Goal: Communication & Community: Participate in discussion

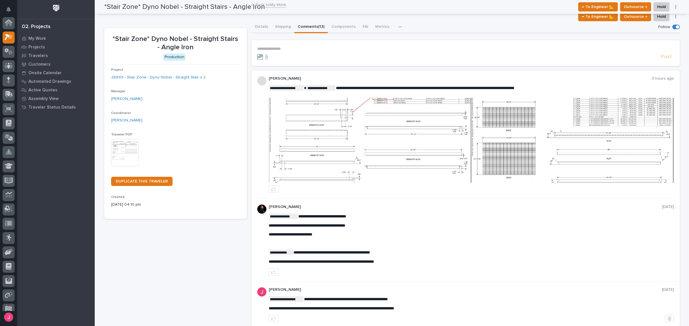
scroll to position [15, 0]
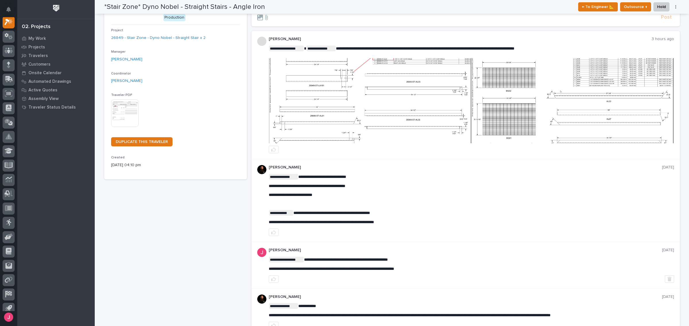
click at [360, 111] on img at bounding box center [370, 100] width 202 height 85
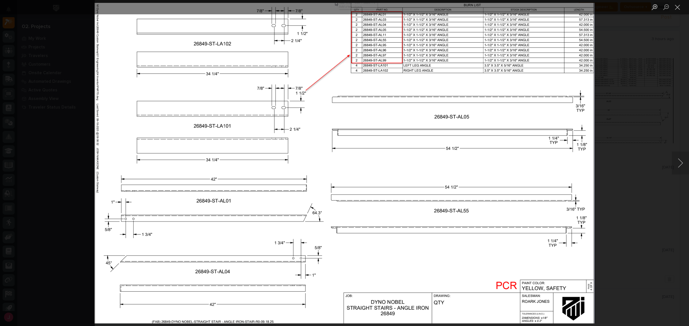
click at [654, 122] on div "Lightbox" at bounding box center [344, 163] width 689 height 326
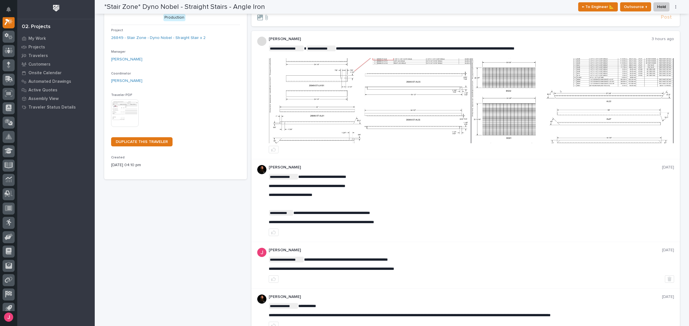
click at [366, 35] on div "**********" at bounding box center [465, 95] width 428 height 129
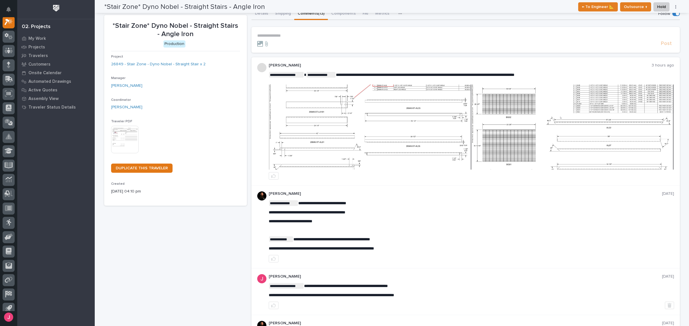
scroll to position [0, 0]
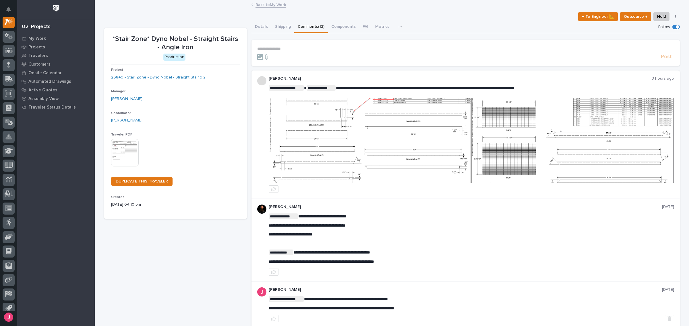
click at [263, 3] on link "Back to My Work" at bounding box center [270, 4] width 30 height 7
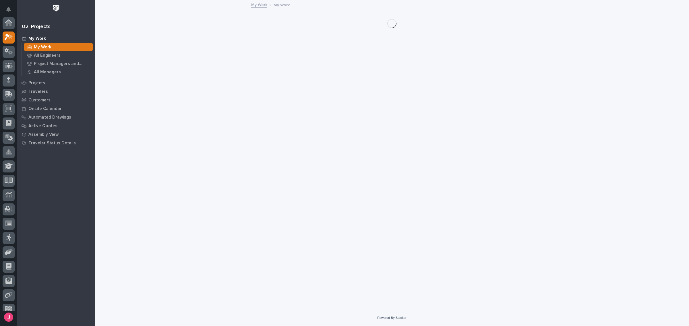
scroll to position [15, 0]
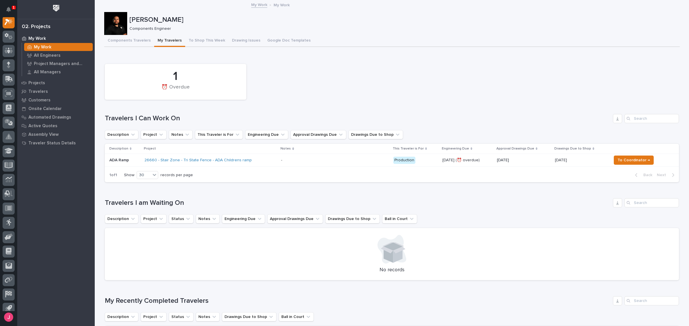
click at [260, 161] on div "26660 - Stair Zone - Tri State Fence - ADA Childrens ramp" at bounding box center [210, 160] width 132 height 9
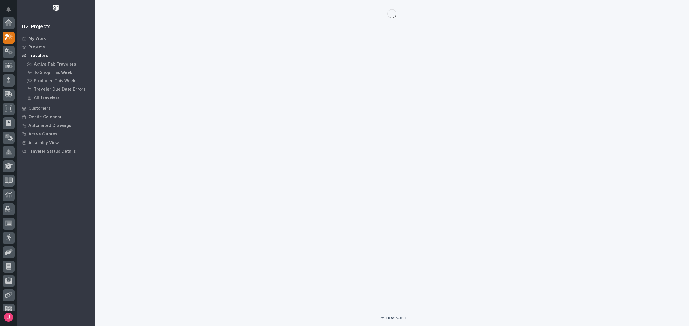
scroll to position [15, 0]
click at [7, 6] on button "Notifications" at bounding box center [9, 9] width 12 height 12
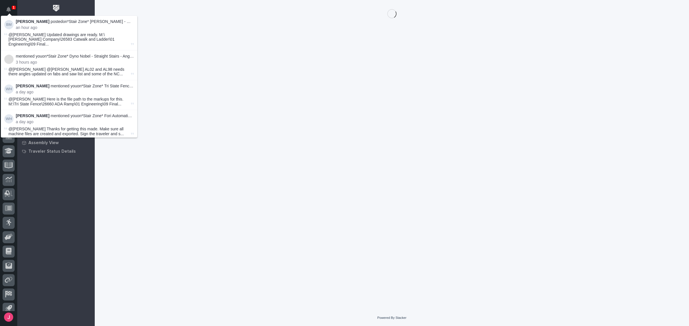
scroll to position [14, 0]
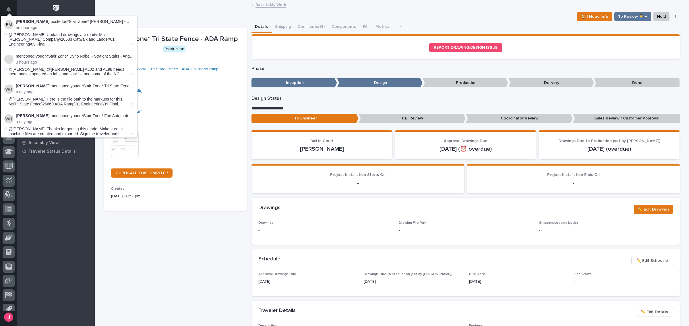
click at [310, 26] on button "Comments (18)" at bounding box center [311, 27] width 34 height 12
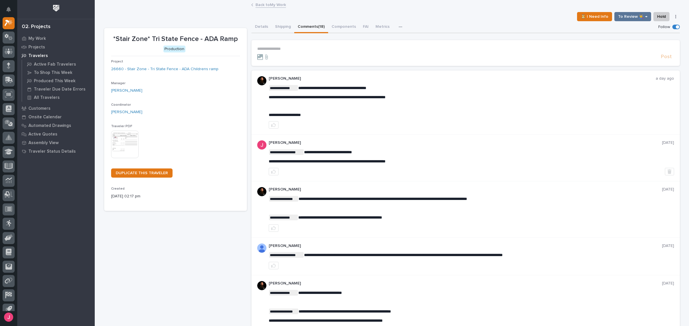
click at [316, 44] on section "**********" at bounding box center [465, 53] width 428 height 26
click at [306, 50] on p "**********" at bounding box center [465, 48] width 417 height 5
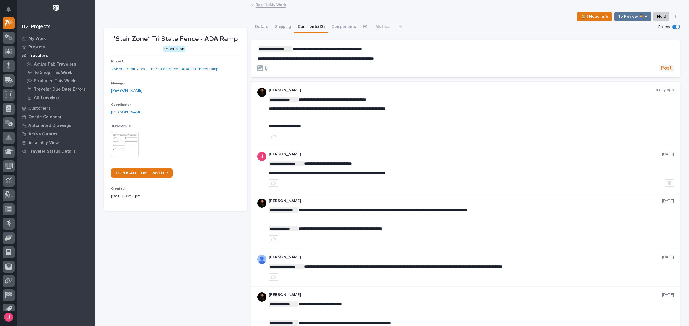
click at [666, 65] on span "Post" at bounding box center [665, 68] width 11 height 7
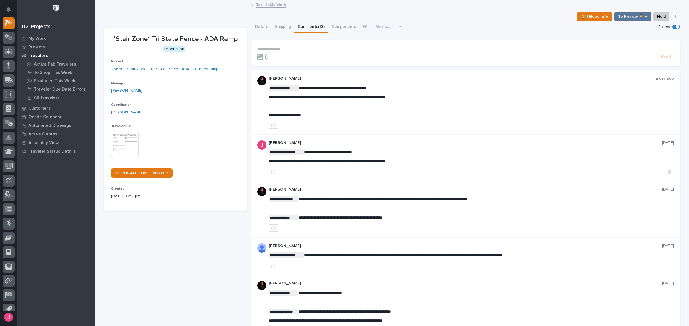
click at [265, 6] on link "Back to My Work" at bounding box center [270, 4] width 30 height 7
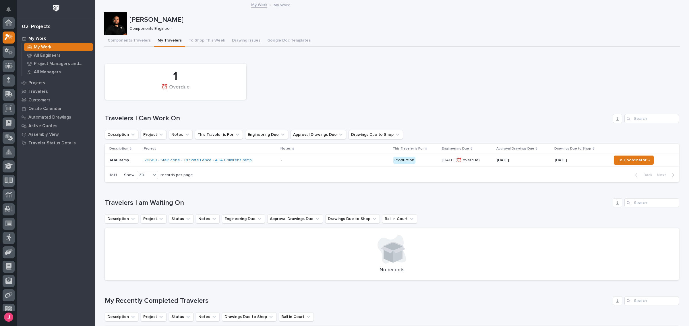
scroll to position [15, 0]
click at [627, 160] on span "To Coordinator →" at bounding box center [633, 160] width 32 height 7
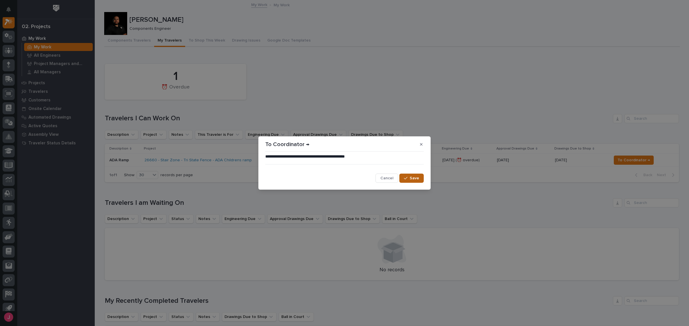
click at [418, 181] on button "Save" at bounding box center [411, 178] width 24 height 9
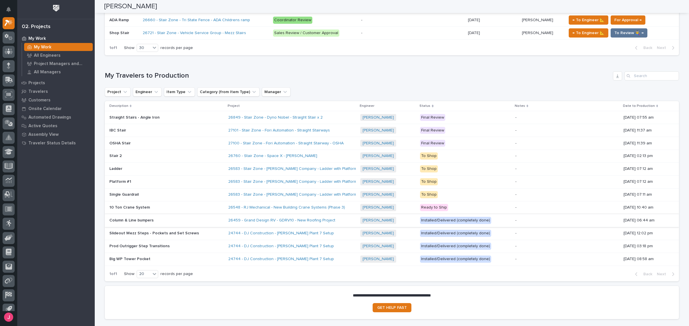
scroll to position [272, 0]
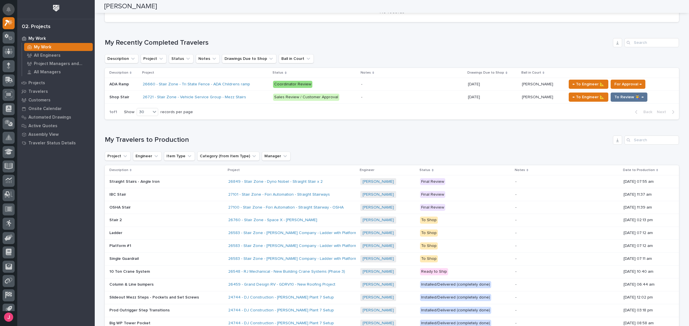
click at [10, 11] on icon "Notifications" at bounding box center [8, 9] width 5 height 5
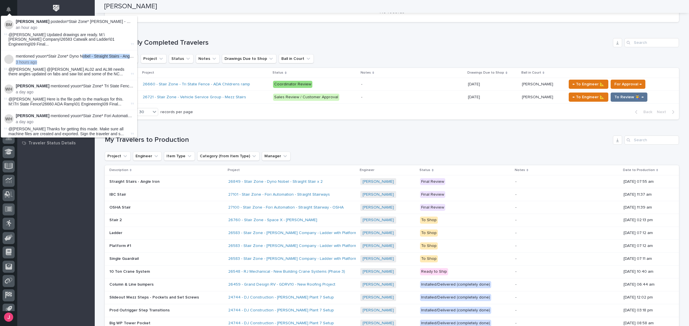
click at [85, 54] on div "mentioned you on *Stair Zone* Dyno Nobel - Straight Stairs - Angle Iron : 3 hou…" at bounding box center [75, 59] width 118 height 11
click at [86, 54] on p "mentioned you on *Stair Zone* Dyno Nobel - Straight Stairs - Angle Iron :" at bounding box center [75, 56] width 118 height 5
click at [89, 54] on link "*Stair Zone* Dyno Nobel - Straight Stairs - Angle Iron" at bounding box center [93, 56] width 94 height 5
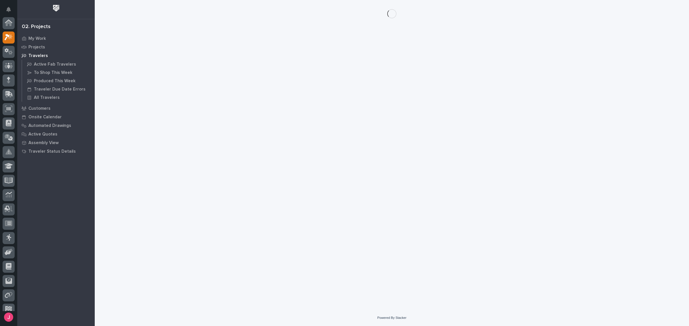
scroll to position [14, 0]
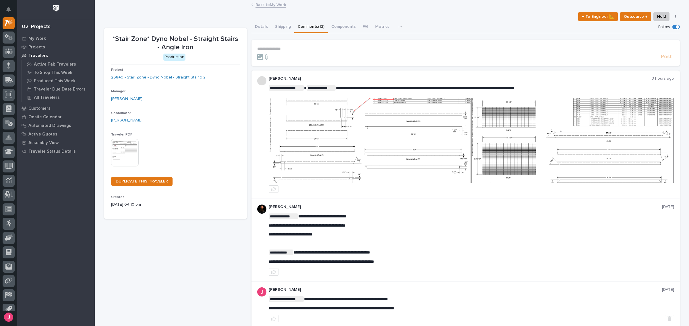
click at [425, 134] on img at bounding box center [370, 140] width 202 height 85
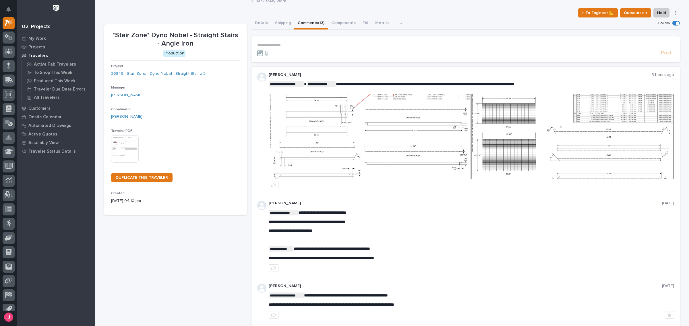
scroll to position [0, 0]
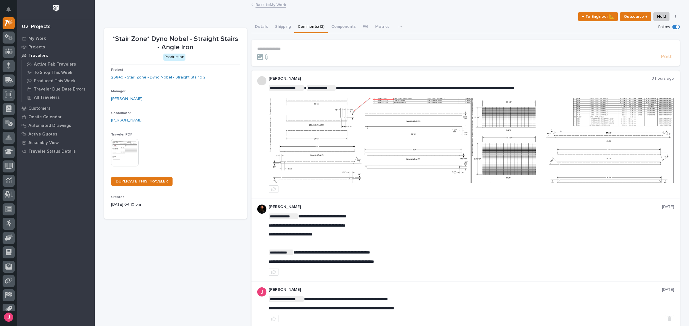
click at [511, 131] on img at bounding box center [572, 140] width 202 height 85
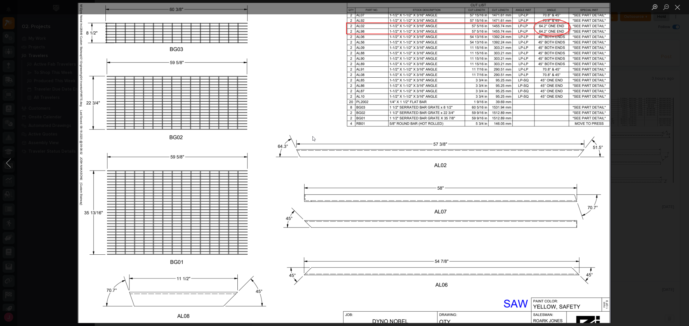
click at [664, 116] on div "Lightbox" at bounding box center [344, 163] width 689 height 326
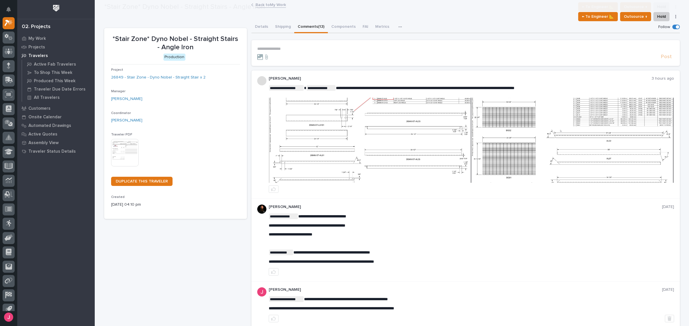
scroll to position [40, 0]
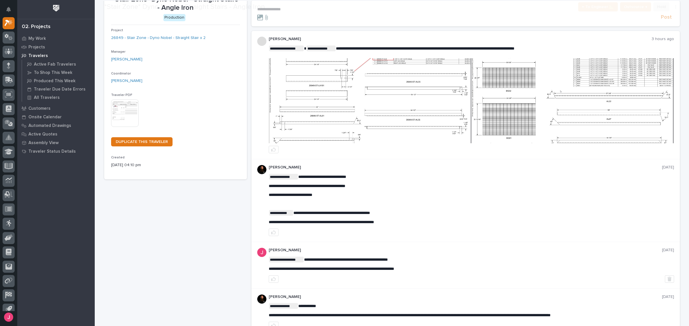
click at [399, 143] on div at bounding box center [471, 100] width 405 height 91
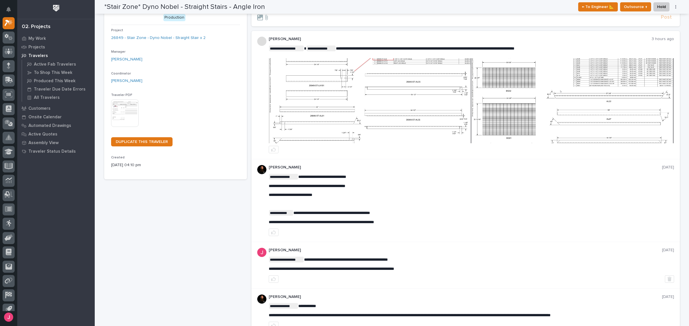
click at [417, 131] on img at bounding box center [370, 100] width 202 height 85
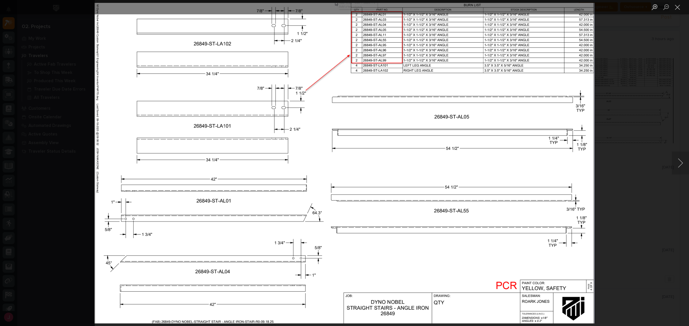
drag, startPoint x: 610, startPoint y: 184, endPoint x: 264, endPoint y: 223, distance: 348.4
click at [593, 186] on div "Lightbox" at bounding box center [344, 163] width 689 height 326
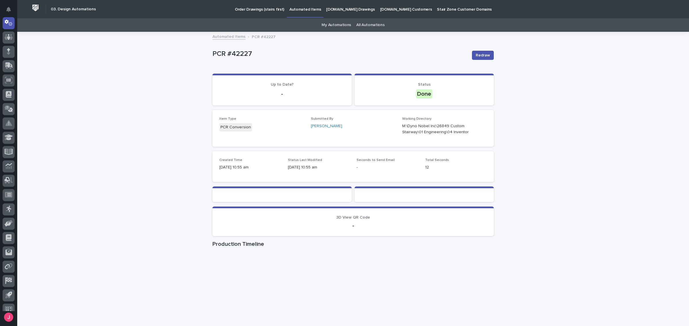
click at [524, 166] on div "Loading... Saving… Loading... Saving… PCR #42227 Redraw PCR #42227 Redraw Sorry…" at bounding box center [352, 198] width 671 height 333
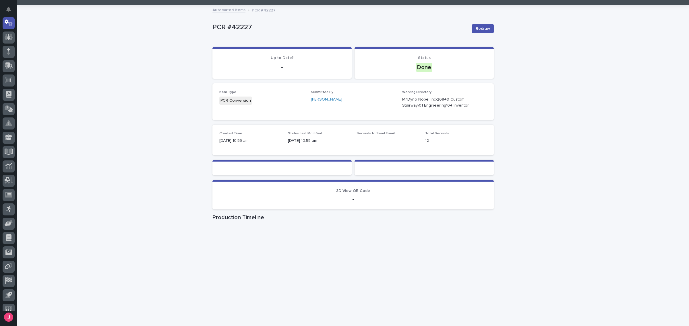
scroll to position [53, 0]
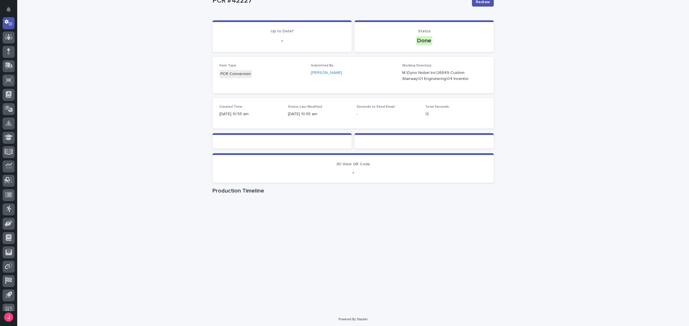
click at [525, 236] on div "Loading... Saving… Loading... Saving… PCR #42227 Redraw PCR #42227 Redraw Sorry…" at bounding box center [352, 145] width 671 height 333
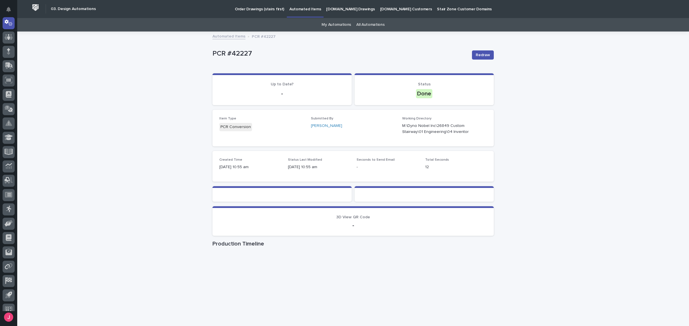
scroll to position [0, 0]
click at [539, 106] on div "Loading... Saving… Loading... Saving… PCR #42227 Redraw PCR #42227 Redraw Sorry…" at bounding box center [352, 198] width 671 height 333
